Goal: Transaction & Acquisition: Purchase product/service

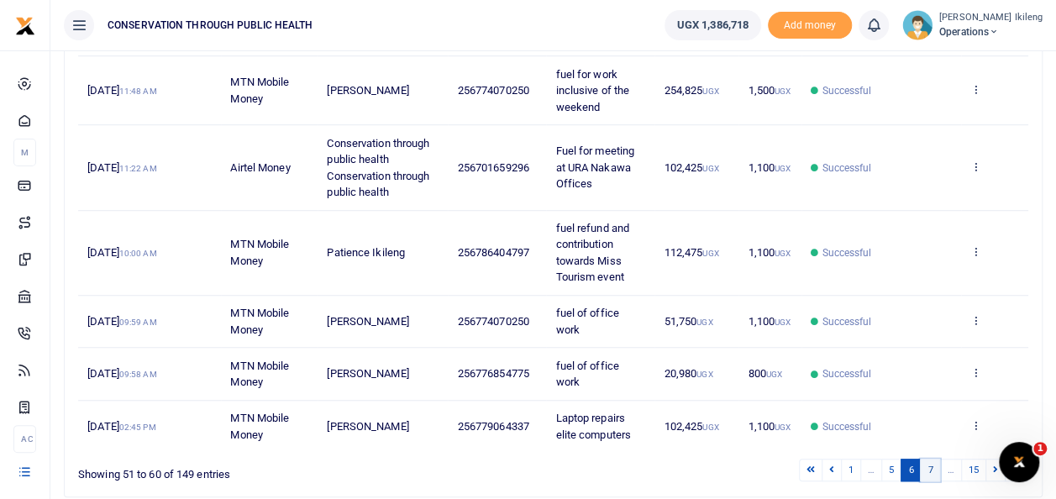
scroll to position [580, 0]
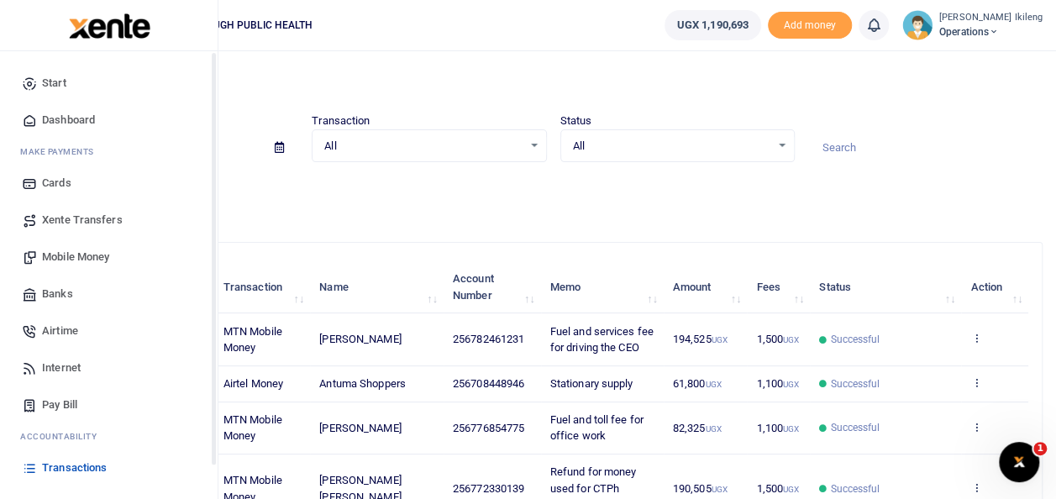
click at [25, 119] on icon at bounding box center [29, 120] width 15 height 15
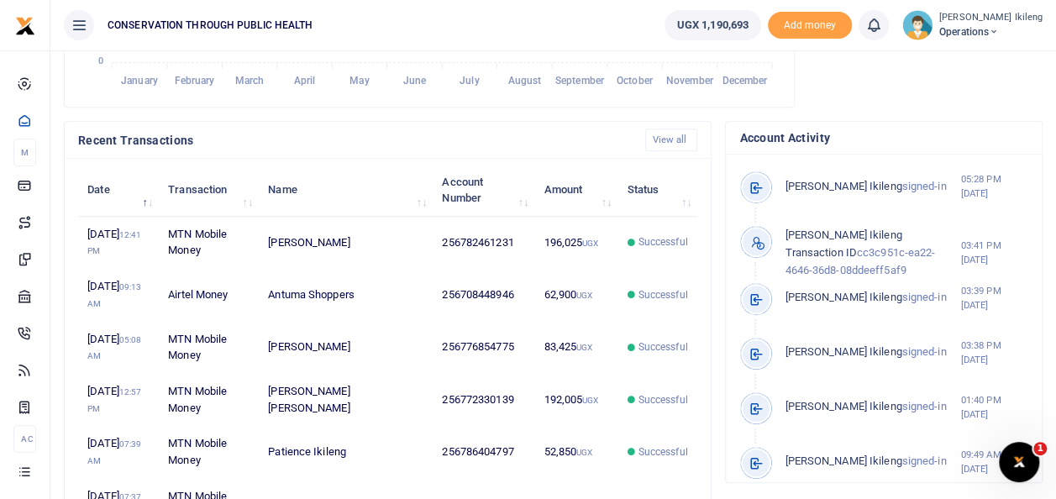
scroll to position [526, 0]
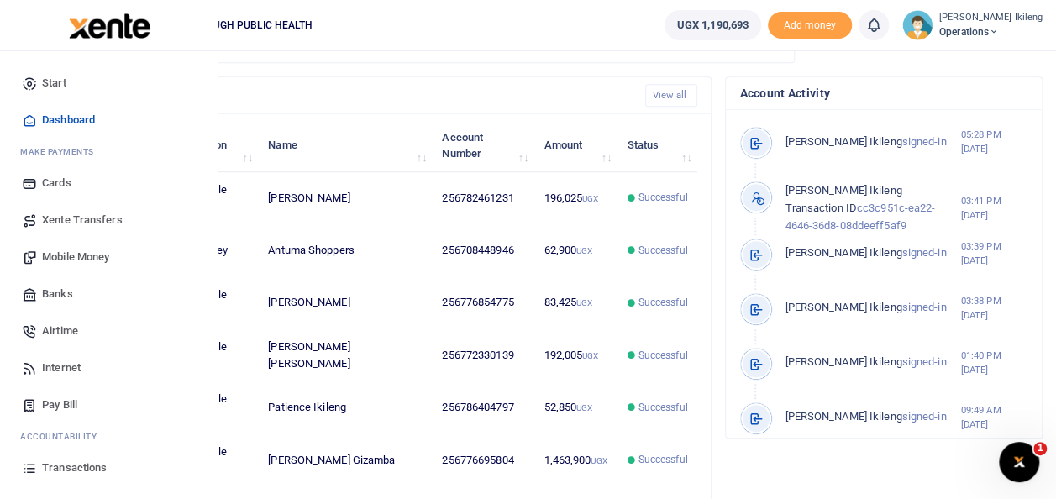
click at [60, 264] on span "Mobile Money" at bounding box center [75, 257] width 67 height 17
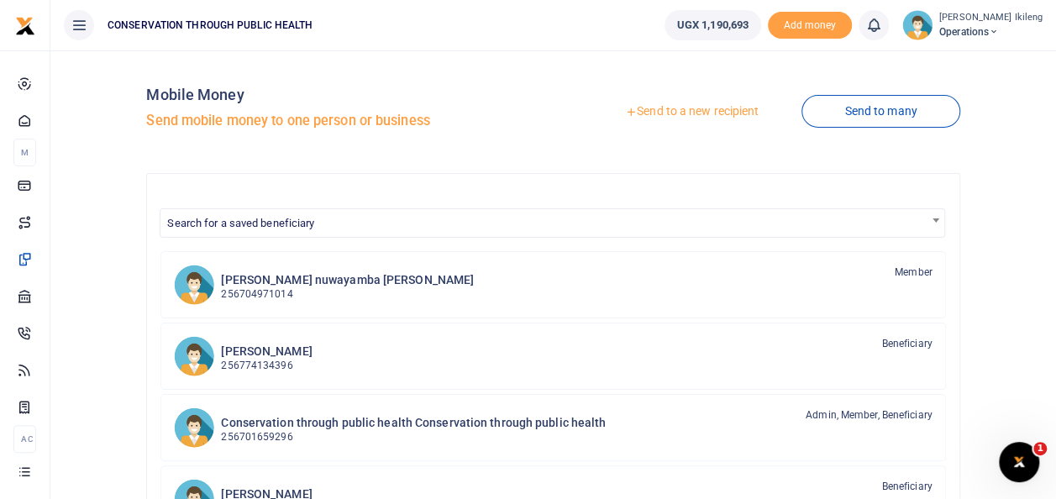
click at [708, 114] on link "Send to a new recipient" at bounding box center [691, 112] width 219 height 30
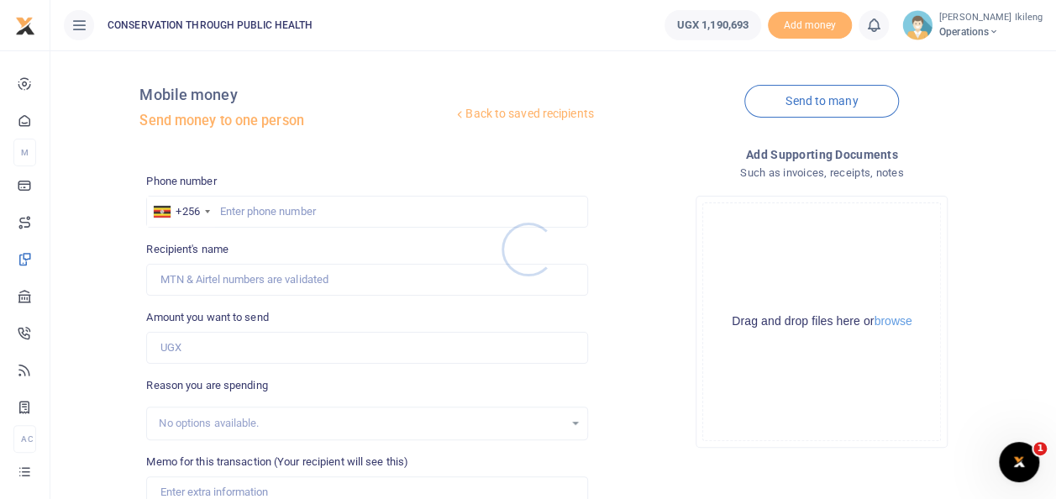
click at [291, 217] on div at bounding box center [528, 249] width 1056 height 499
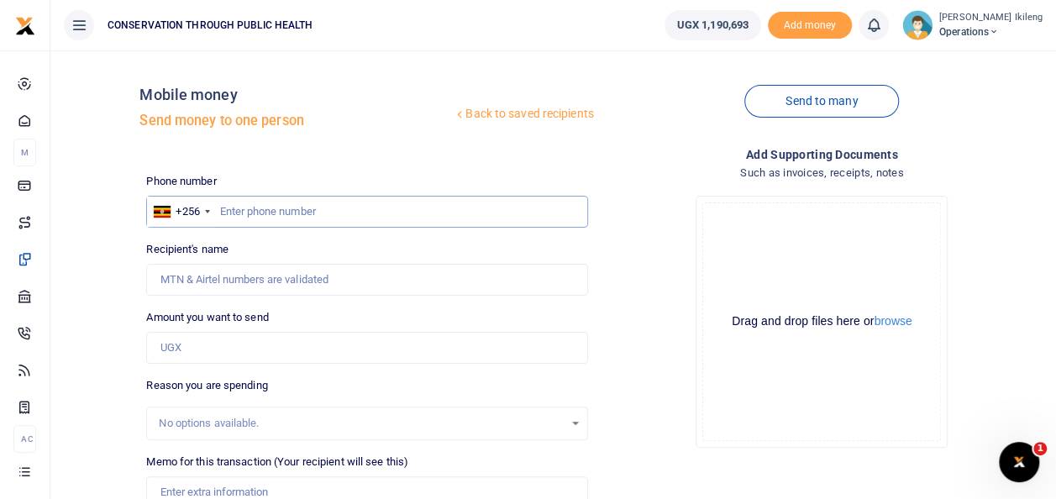
click at [286, 206] on input "text" at bounding box center [366, 212] width 441 height 32
type input "782936719"
type input "Mellon Ankunda"
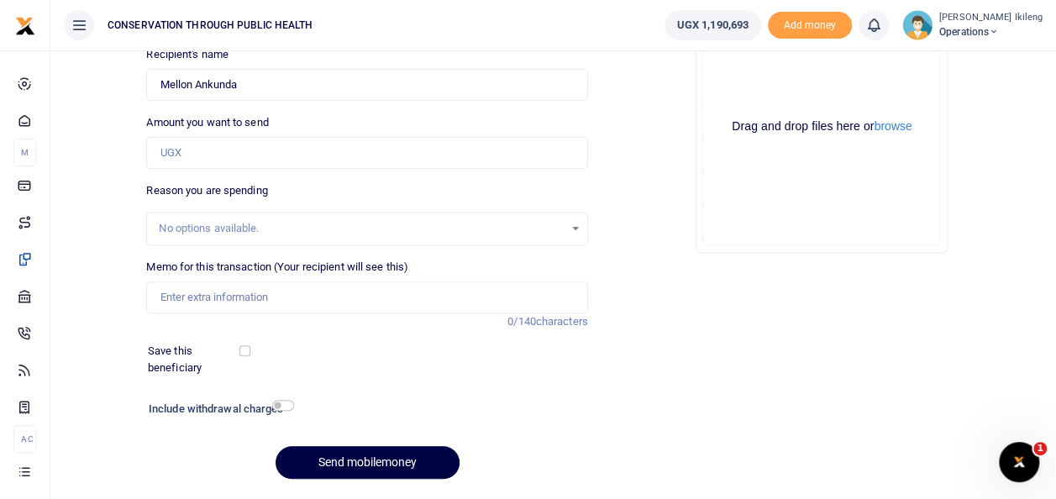
scroll to position [202, 0]
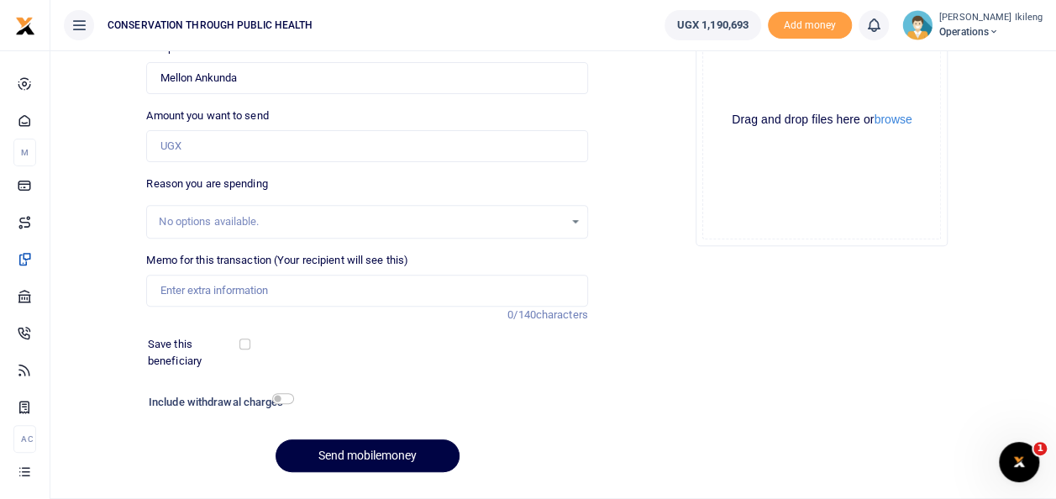
type input "782936719"
click at [358, 142] on input "Amount you want to send" at bounding box center [366, 146] width 441 height 32
type input "195,000"
click at [257, 282] on input "Memo for this transaction (Your recipient will see this)" at bounding box center [366, 291] width 441 height 32
type input "motorcycle repair for Gracious working with CTPH"
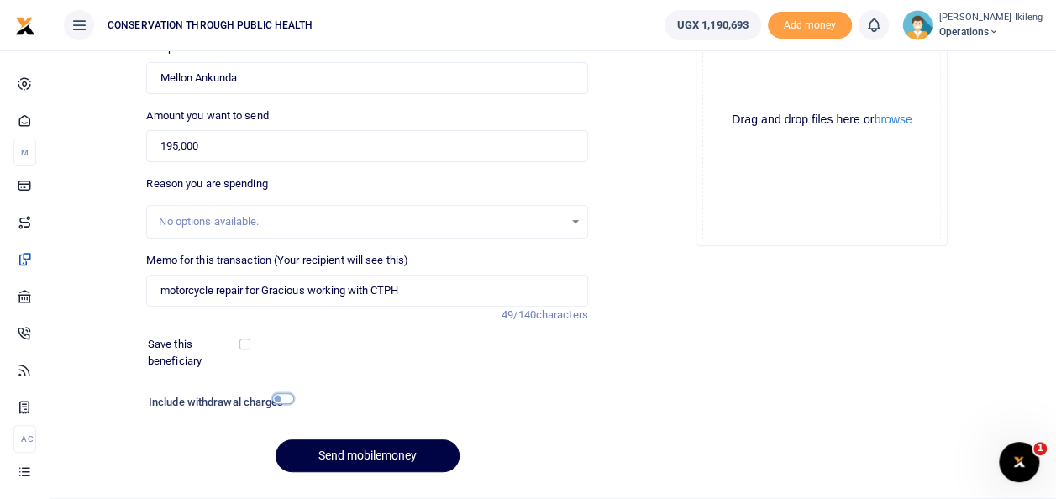
click at [291, 395] on input "checkbox" at bounding box center [283, 398] width 22 height 11
checkbox input "true"
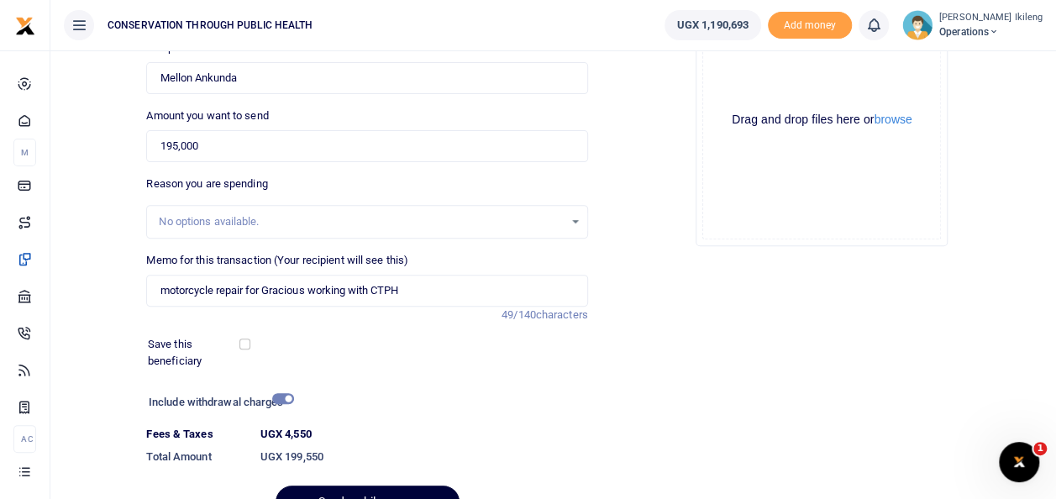
click at [338, 488] on button "Send mobilemoney" at bounding box center [367, 501] width 184 height 33
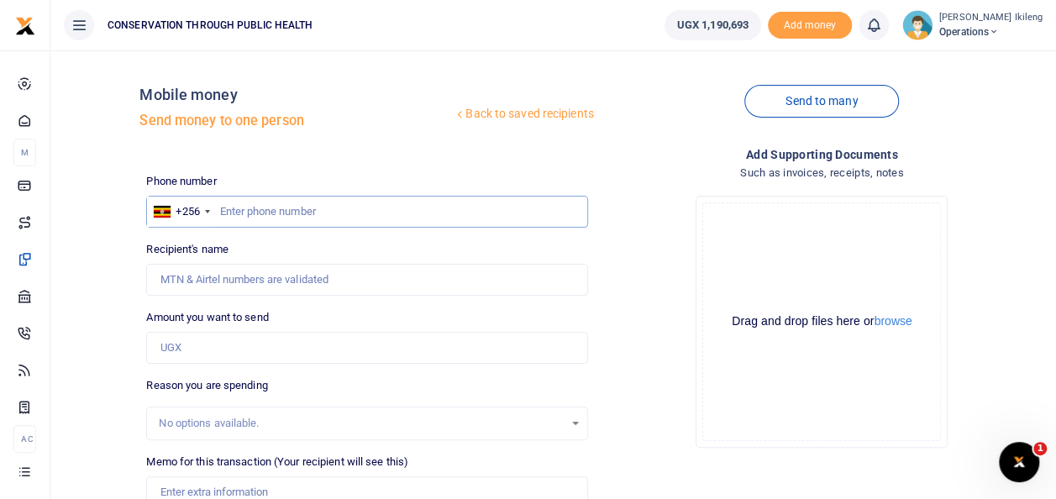
click at [291, 212] on input "text" at bounding box center [366, 212] width 441 height 32
type input "752330139"
type input "Lawrence Zikusoka"
type input "752330139"
click at [212, 345] on input "Amount you want to send" at bounding box center [366, 348] width 441 height 32
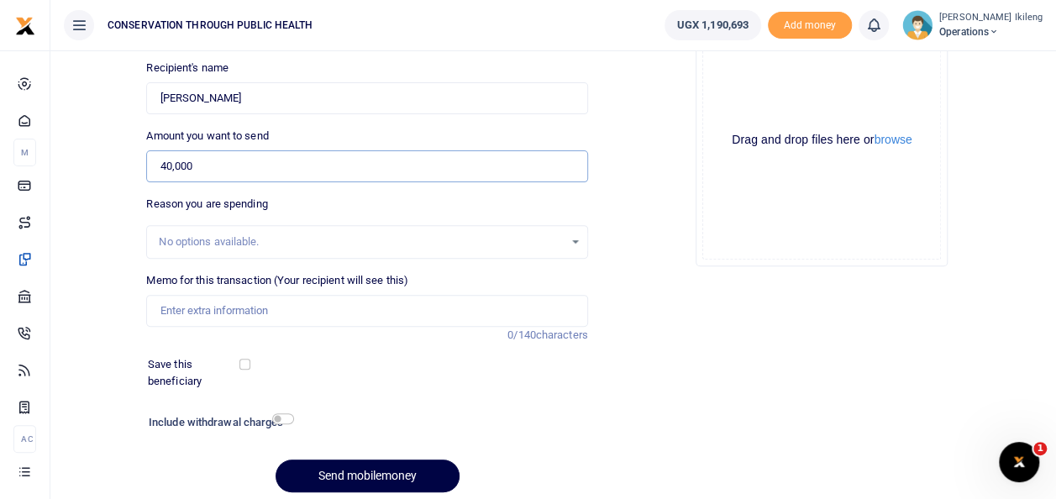
scroll to position [202, 0]
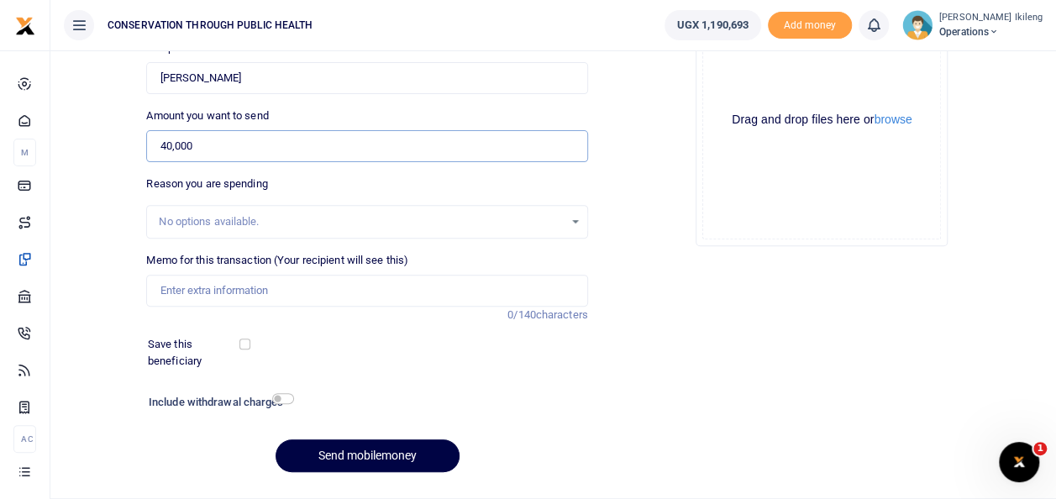
type input "40,000"
click at [265, 295] on input "Memo for this transaction (Your recipient will see this)" at bounding box center [366, 291] width 441 height 32
type input "DSA during the Rhino Naming Ceremony"
click at [279, 400] on input "checkbox" at bounding box center [283, 398] width 22 height 11
checkbox input "true"
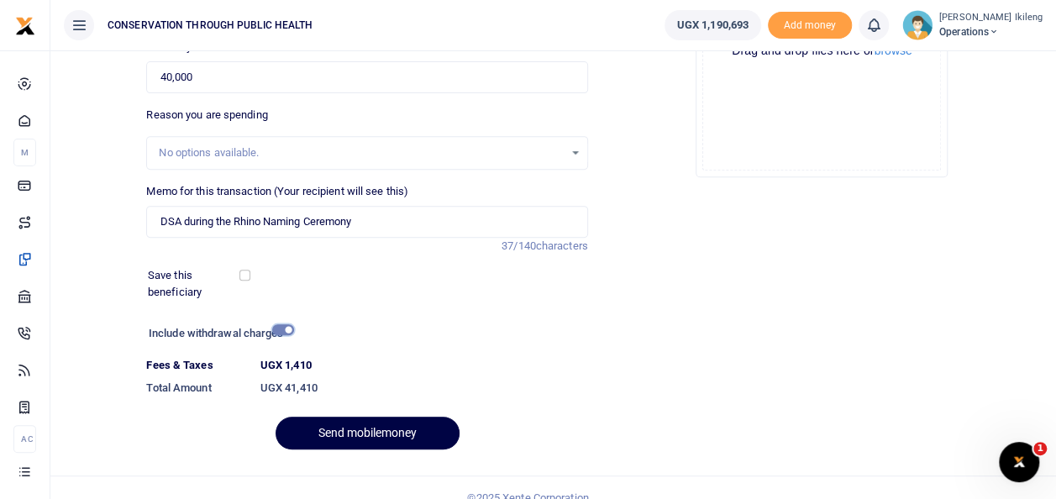
scroll to position [290, 0]
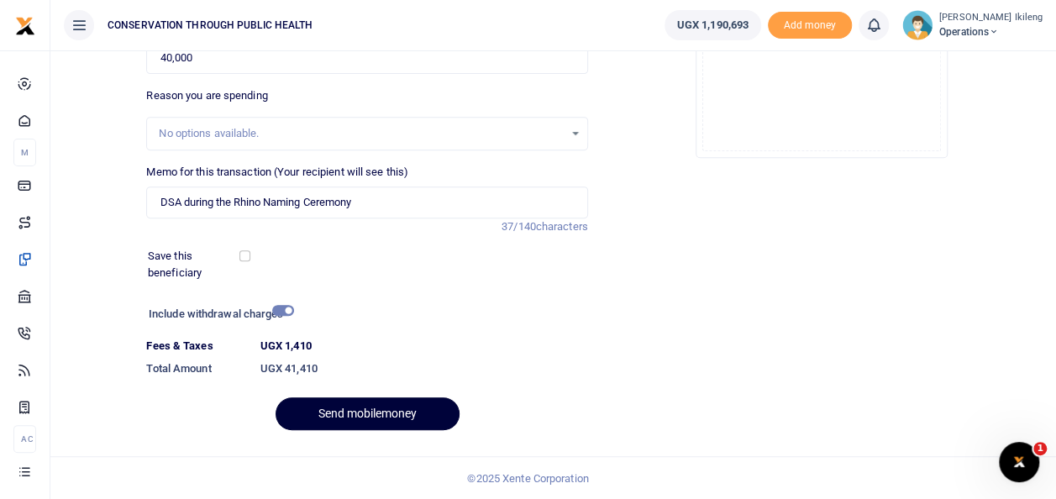
click at [410, 412] on button "Send mobilemoney" at bounding box center [367, 413] width 184 height 33
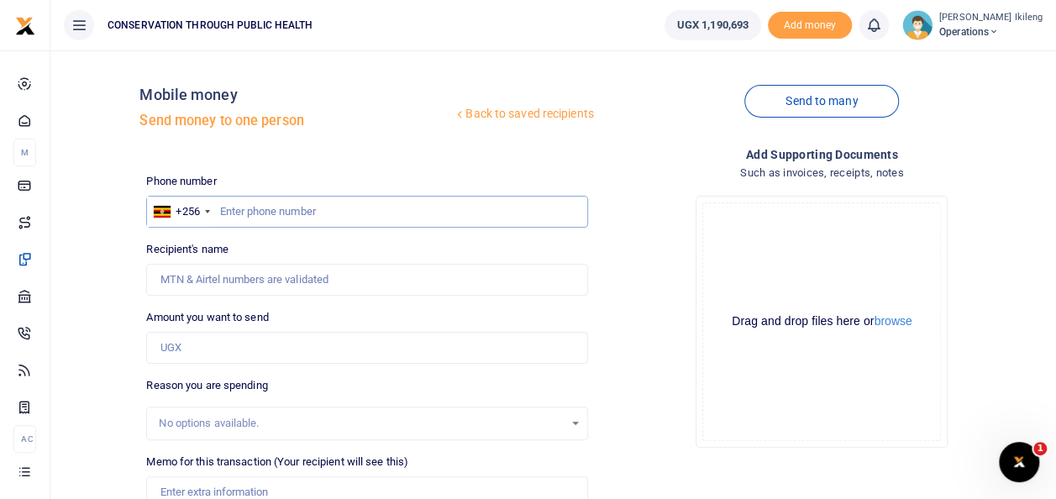
click at [330, 199] on input "text" at bounding box center [366, 212] width 441 height 32
click at [322, 208] on input "text" at bounding box center [366, 212] width 441 height 32
type input "772330139"
type input "[PERSON_NAME] [PERSON_NAME]"
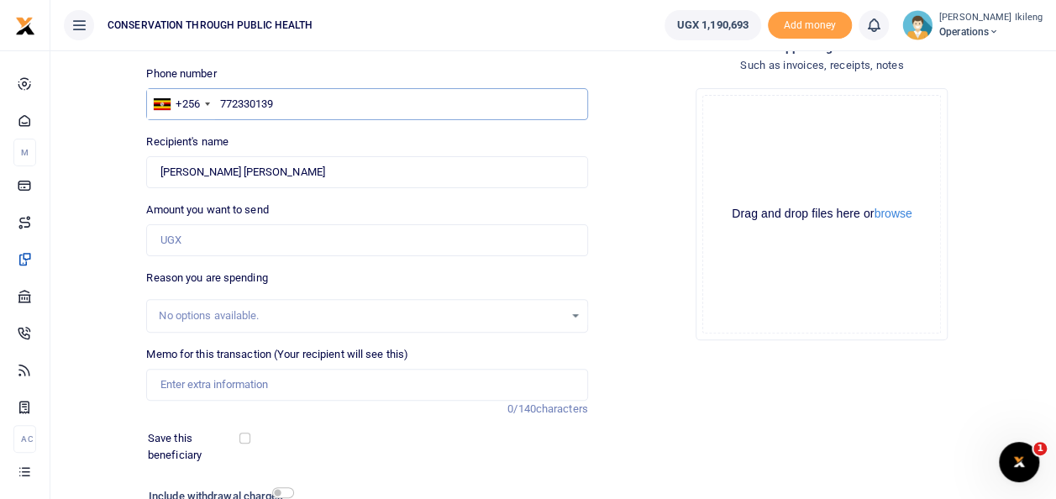
scroll to position [134, 0]
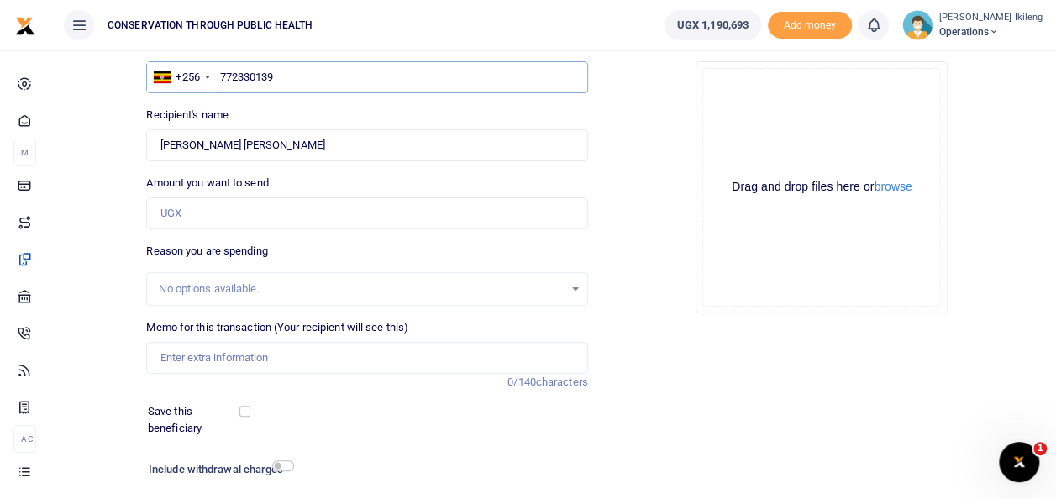
type input "772330139"
click at [222, 209] on input "Amount you want to send" at bounding box center [366, 213] width 441 height 32
type input "80,000"
click at [210, 349] on input "Memo for this transaction (Your recipient will see this)" at bounding box center [366, 358] width 441 height 32
click at [216, 357] on input "Memo for this transaction (Your recipient will see this)" at bounding box center [366, 358] width 441 height 32
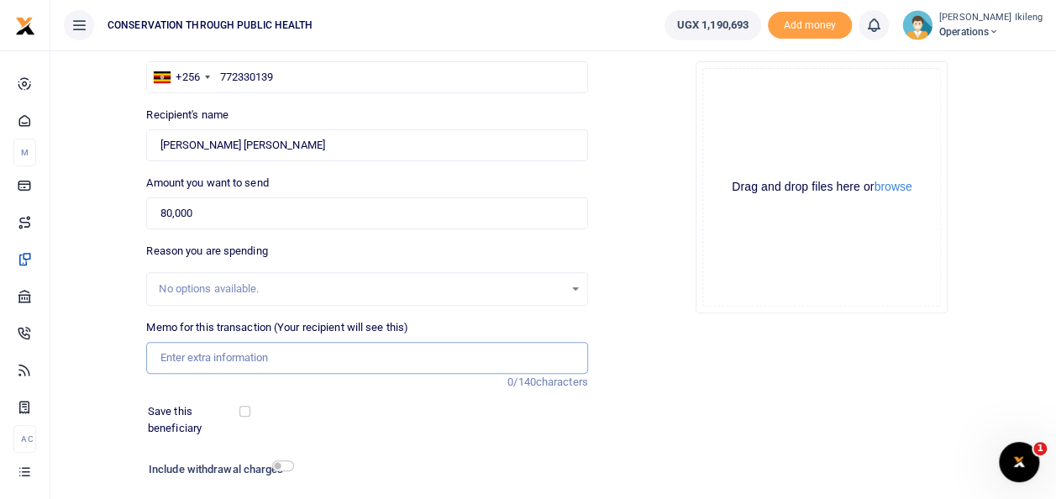
type input "DSA during the Rhino Naming Ceremony"
click at [286, 459] on div "Include withdrawal charges" at bounding box center [217, 471] width 151 height 27
click at [289, 464] on input "checkbox" at bounding box center [283, 465] width 22 height 11
checkbox input "true"
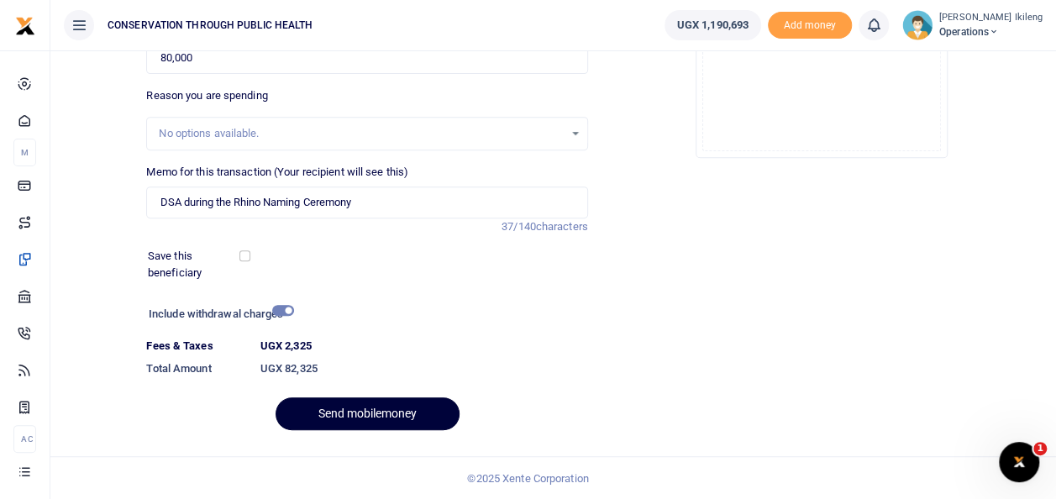
click at [377, 421] on button "Send mobilemoney" at bounding box center [367, 413] width 184 height 33
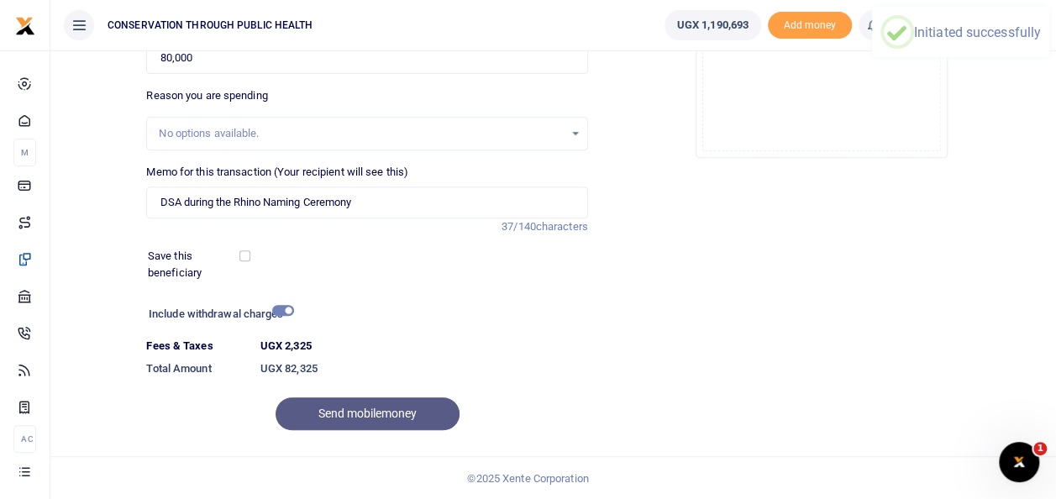
scroll to position [0, 0]
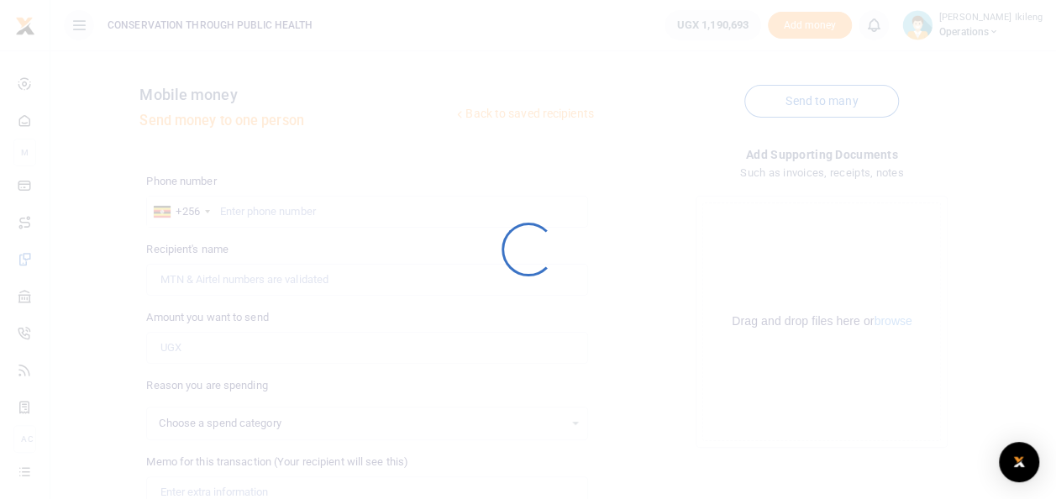
select select
